Goal: Information Seeking & Learning: Find specific fact

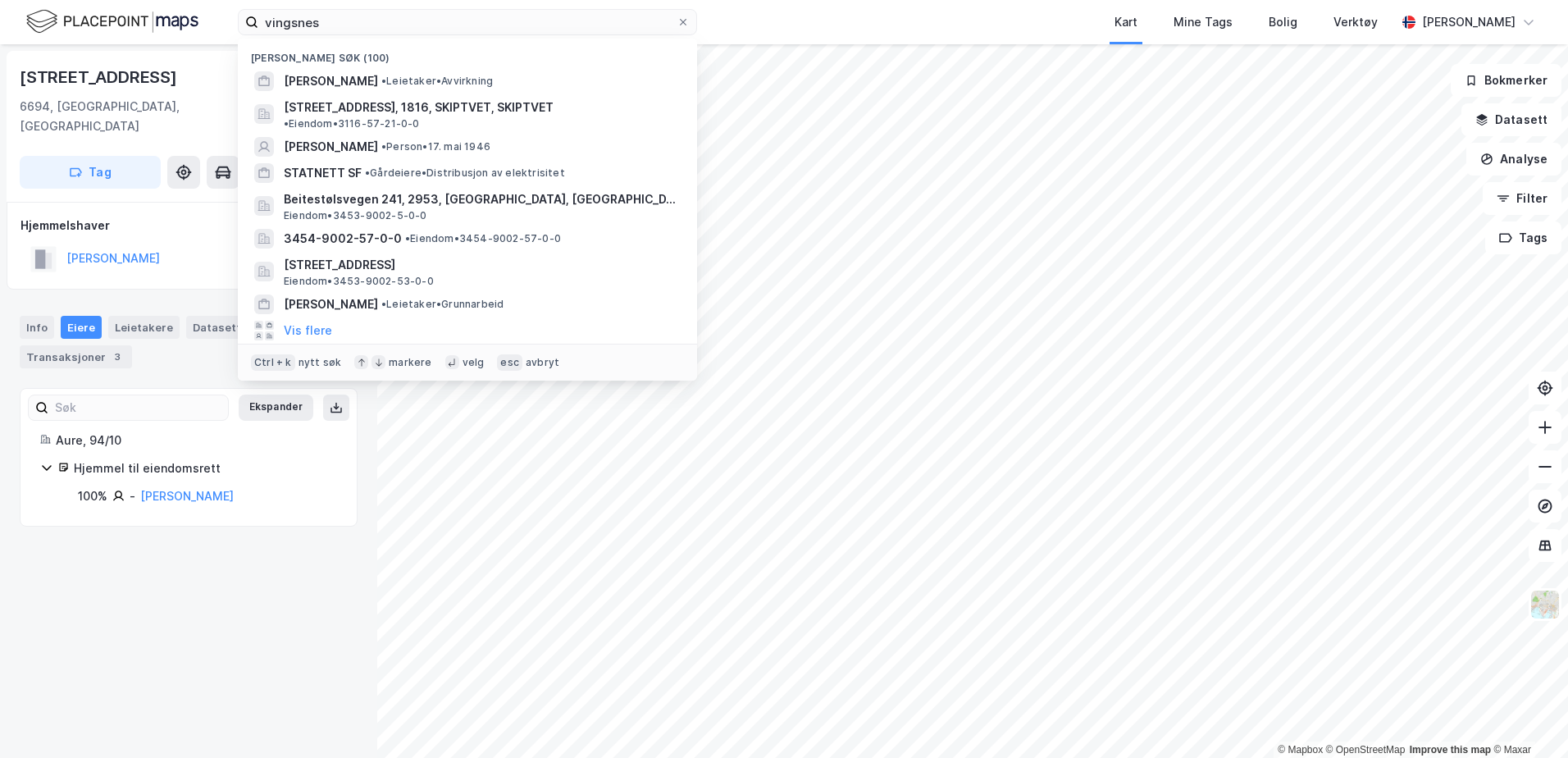
drag, startPoint x: 340, startPoint y: 19, endPoint x: 83, endPoint y: -4, distance: 258.0
click at [83, 0] on html "vingsnes Nylige søk (100) [PERSON_NAME] • [STREET_ADDRESS] • Eiendom • 3116-57-…" at bounding box center [784, 379] width 1568 height 758
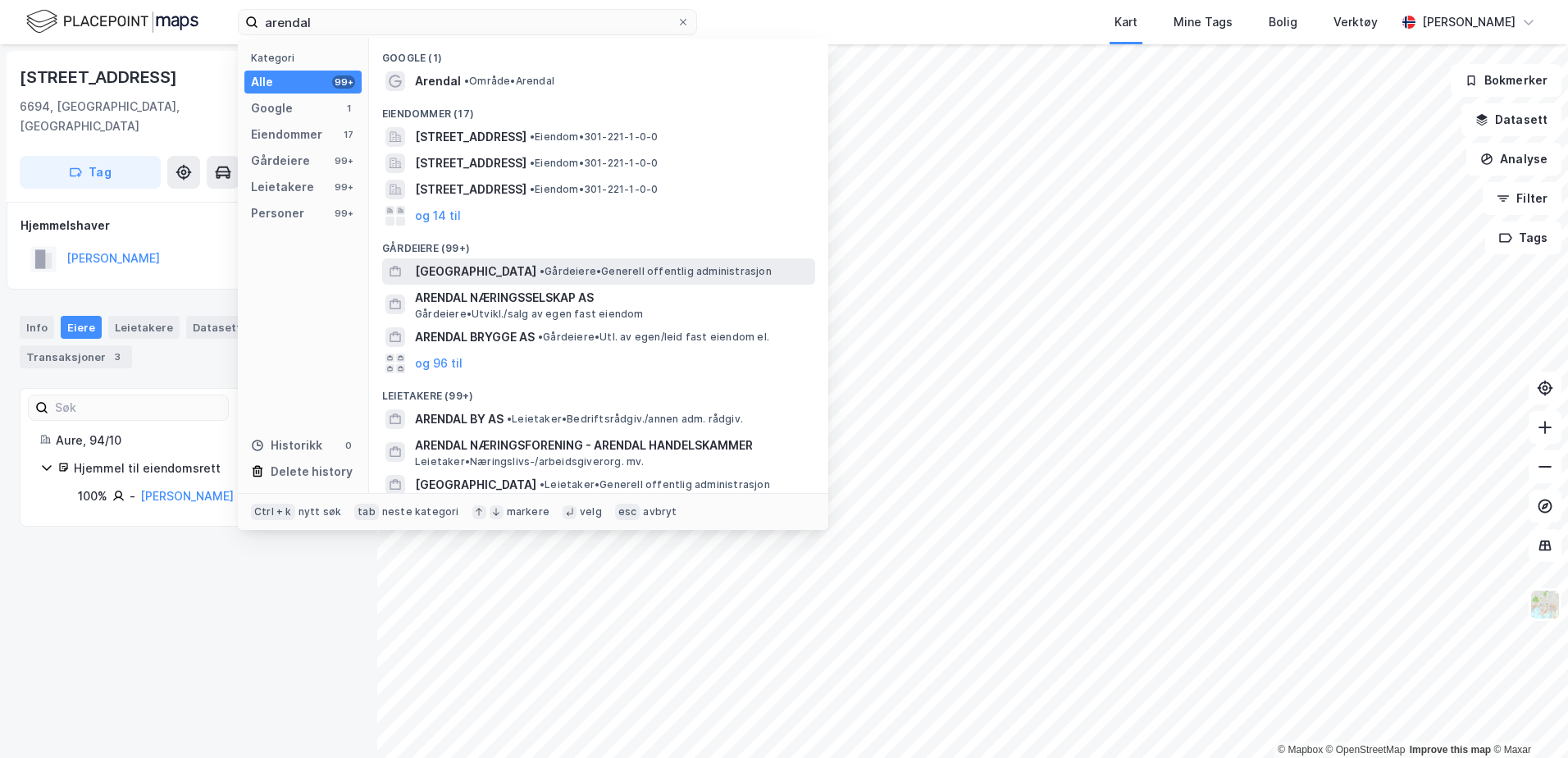
type input "arendal"
click at [545, 270] on span "•" at bounding box center [542, 271] width 5 height 13
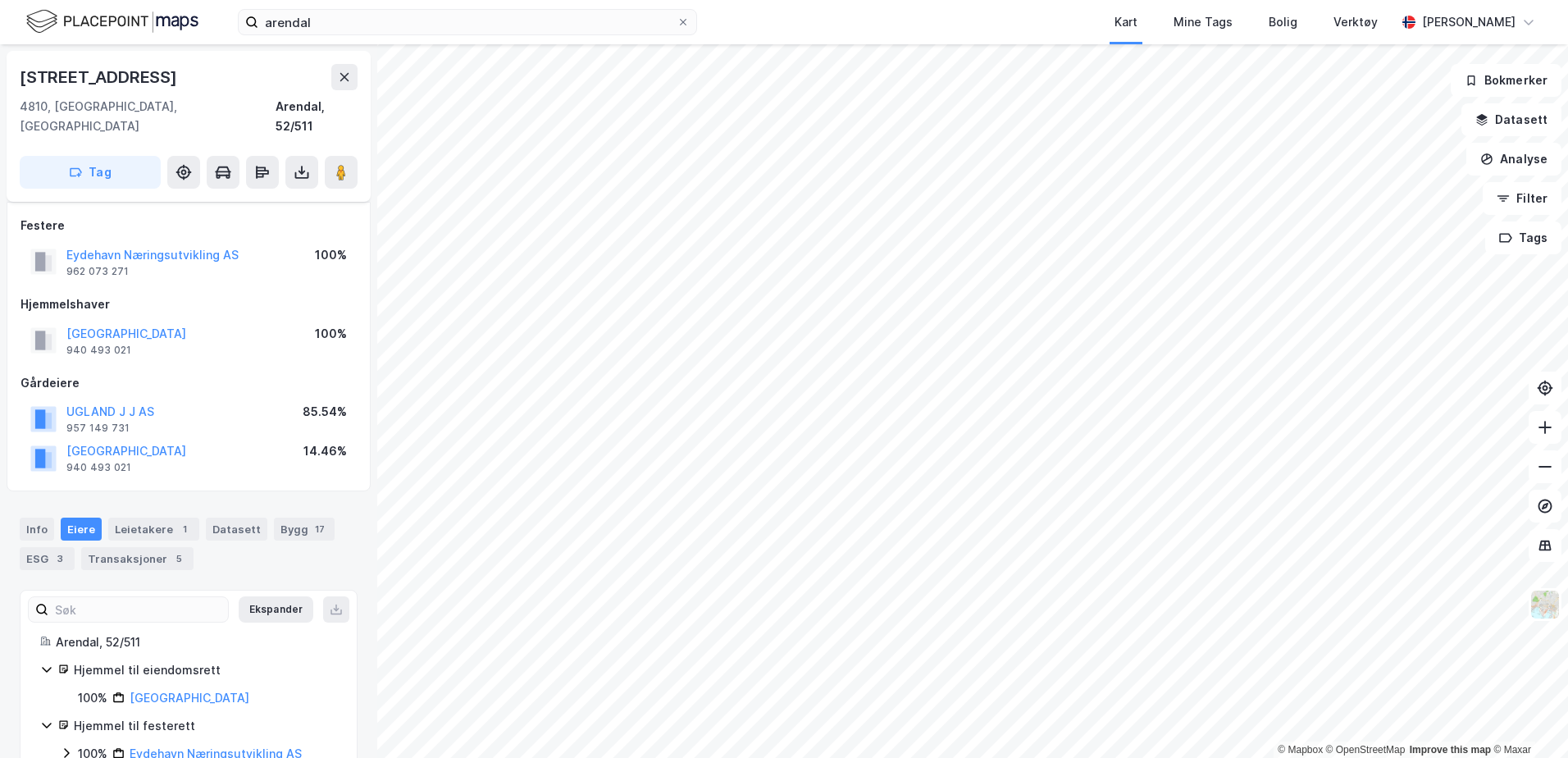
scroll to position [22, 0]
